Goal: Task Accomplishment & Management: Use online tool/utility

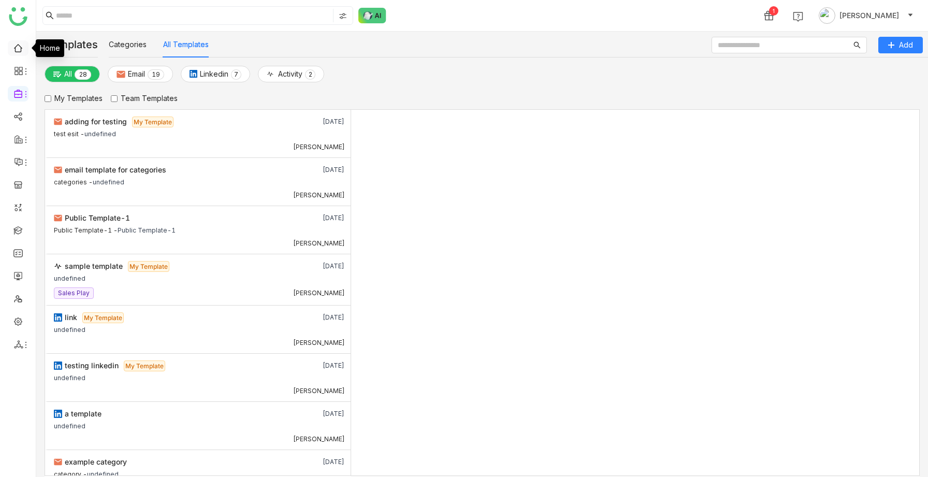
click at [20, 47] on link at bounding box center [17, 47] width 9 height 9
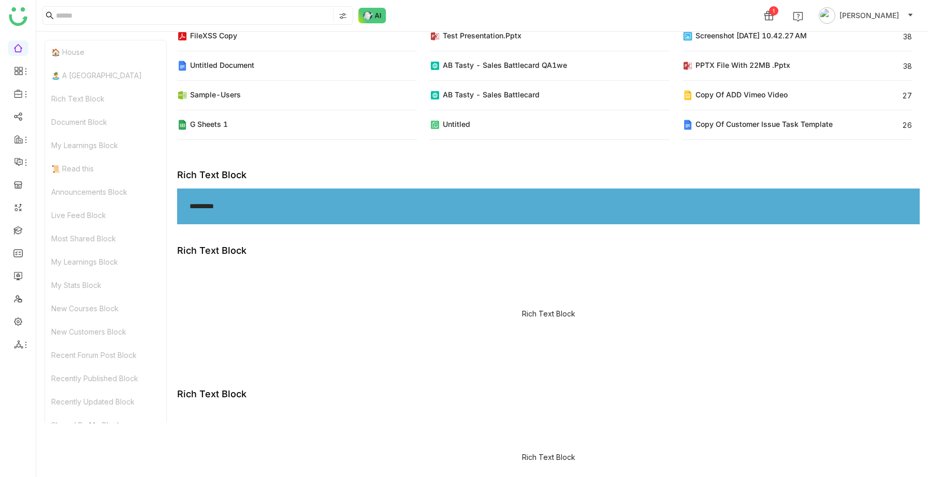
scroll to position [3818, 0]
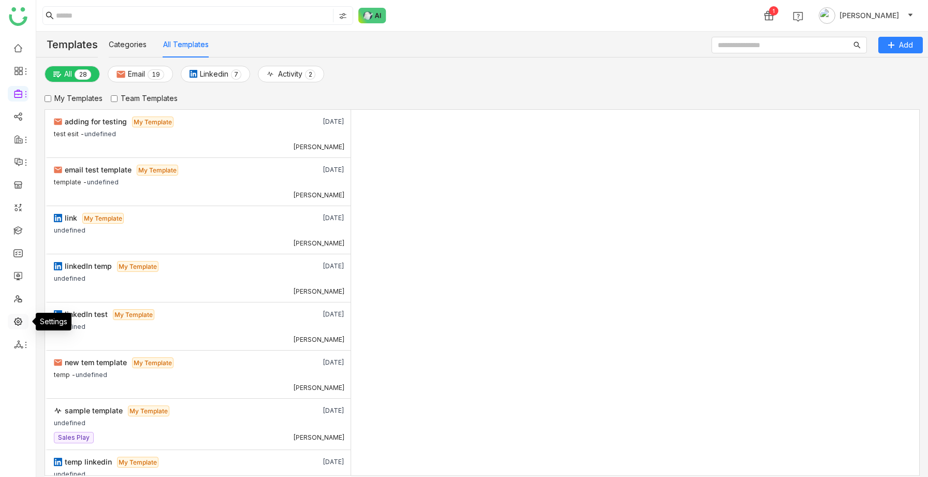
click at [13, 325] on link at bounding box center [17, 320] width 9 height 9
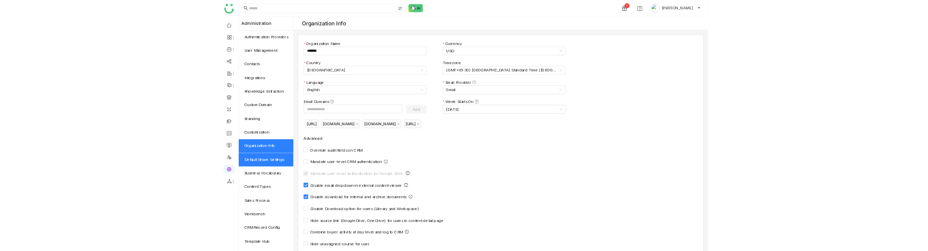
scroll to position [72, 0]
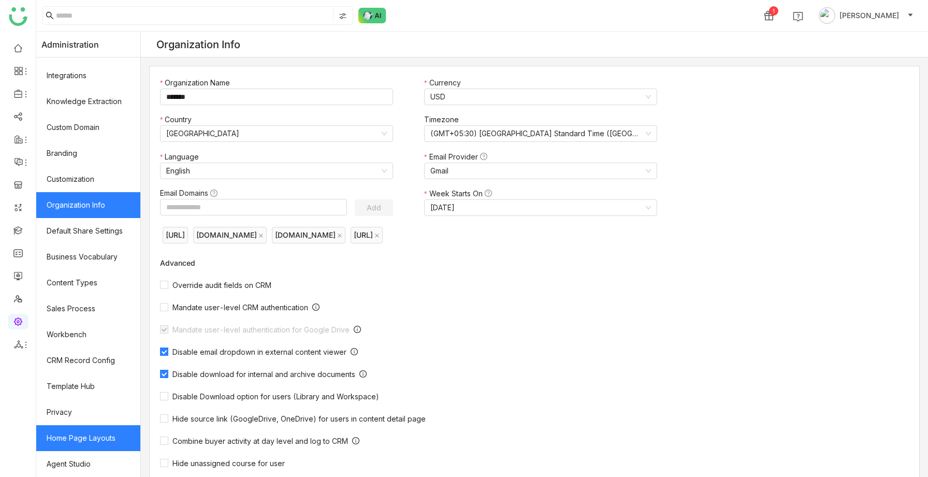
click at [79, 443] on link "Home Page Layouts" at bounding box center [88, 438] width 104 height 26
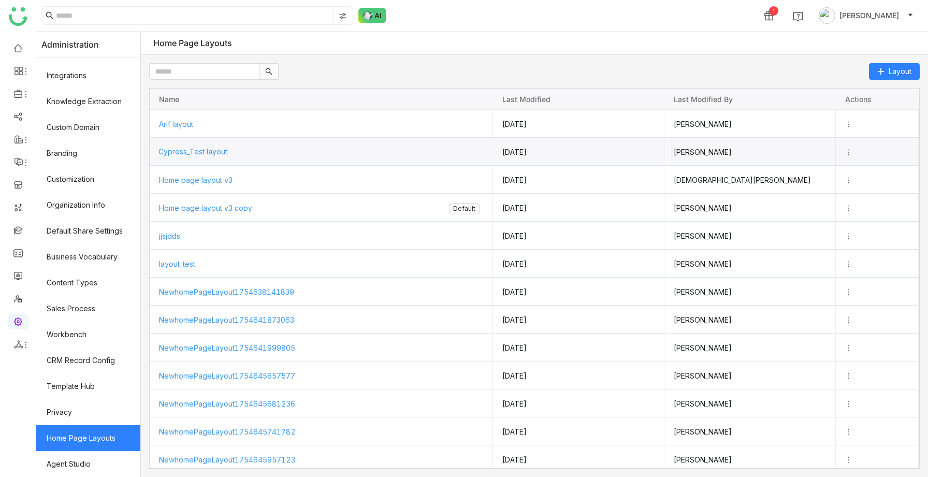
click at [203, 149] on span "Cypress_Test layout" at bounding box center [192, 151] width 69 height 9
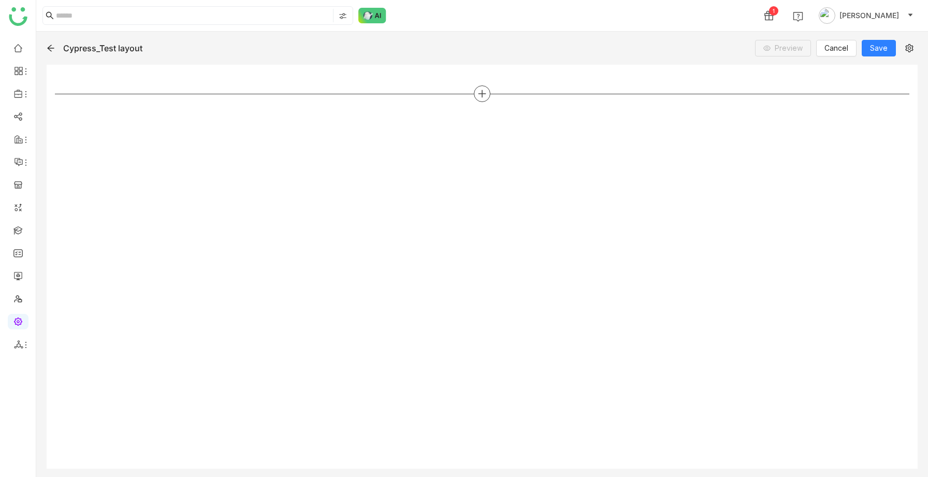
click at [479, 93] on icon at bounding box center [481, 93] width 9 height 9
type input "***"
click at [450, 159] on span "Rich Text" at bounding box center [443, 160] width 32 height 11
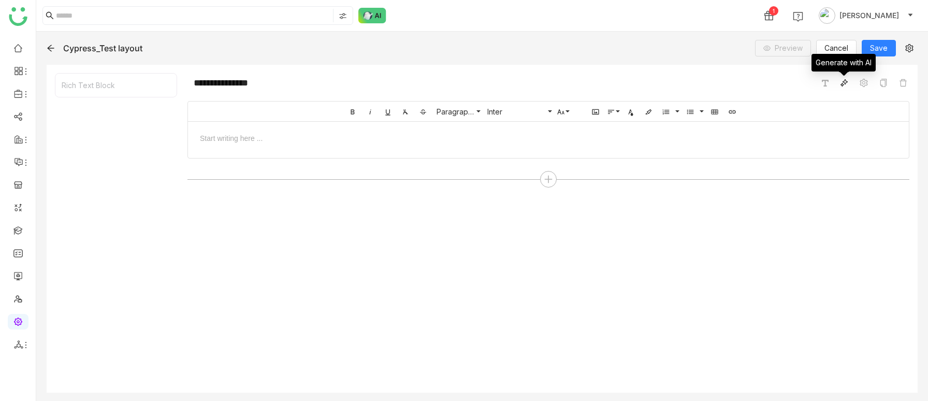
click at [841, 81] on icon at bounding box center [844, 83] width 8 height 8
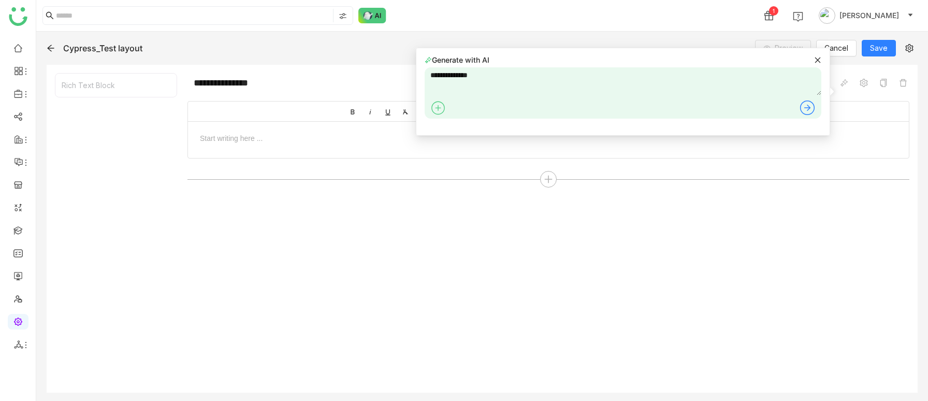
type textarea "**********"
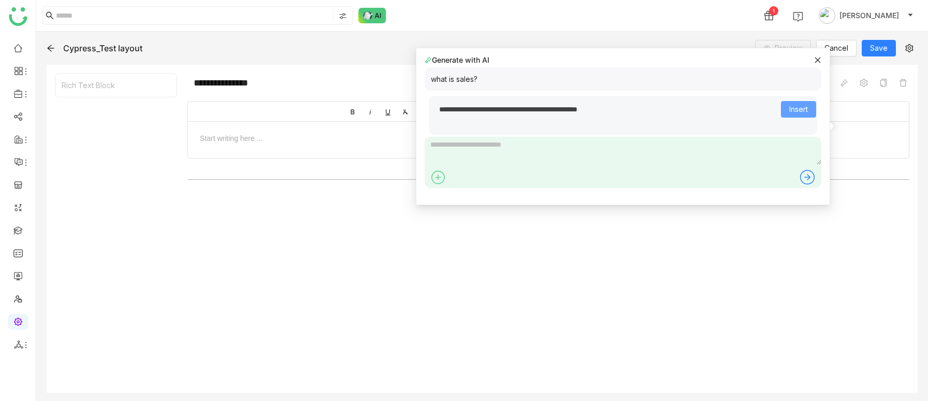
click at [790, 106] on span "Insert" at bounding box center [798, 109] width 19 height 11
